Goal: Information Seeking & Learning: Learn about a topic

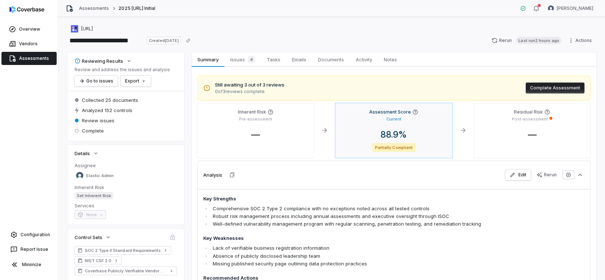
click at [401, 149] on span "Partially Compliant" at bounding box center [393, 147] width 43 height 9
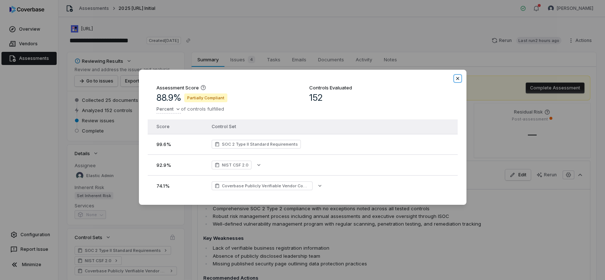
click at [459, 79] on icon "button" at bounding box center [458, 79] width 6 height 6
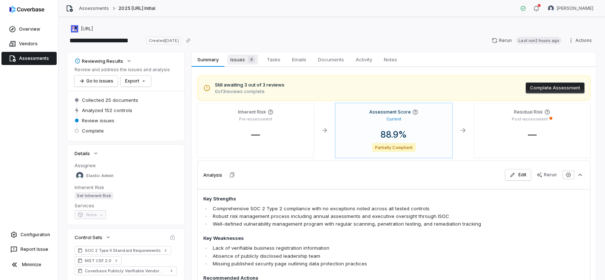
click at [233, 60] on span "Issues 4" at bounding box center [242, 59] width 31 height 10
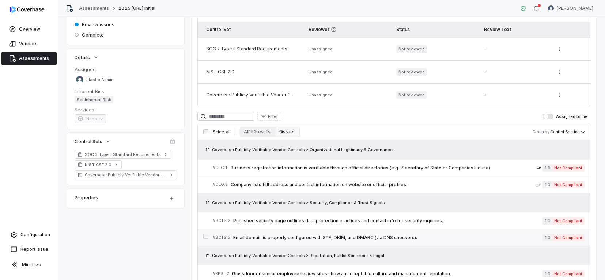
scroll to position [167, 0]
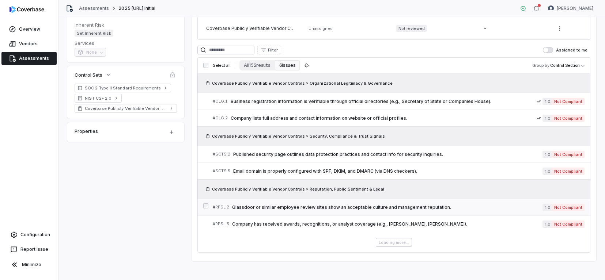
click at [466, 205] on span "Glassdoor or similar employee review sites show an acceptable culture and manag…" at bounding box center [387, 208] width 310 height 6
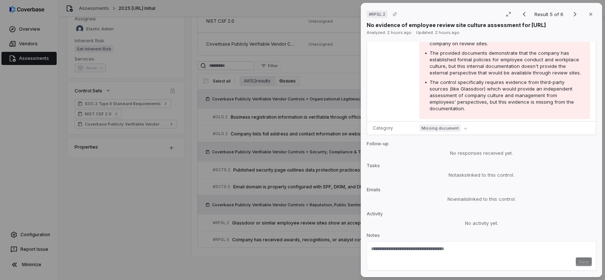
scroll to position [147, 0]
click at [592, 14] on icon "button" at bounding box center [591, 14] width 6 height 6
